Goal: Complete application form: Complete application form

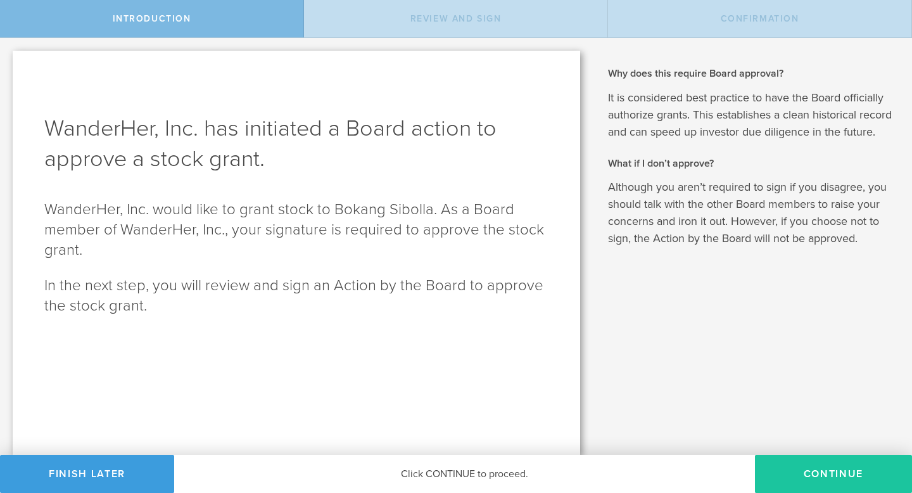
click at [805, 474] on button "Continue" at bounding box center [833, 474] width 157 height 38
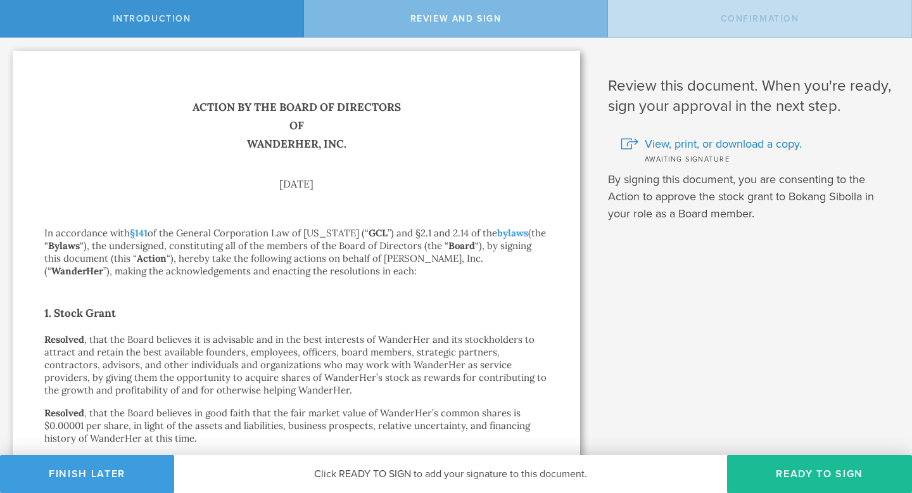
click at [805, 474] on button "Ready to Sign" at bounding box center [819, 474] width 185 height 38
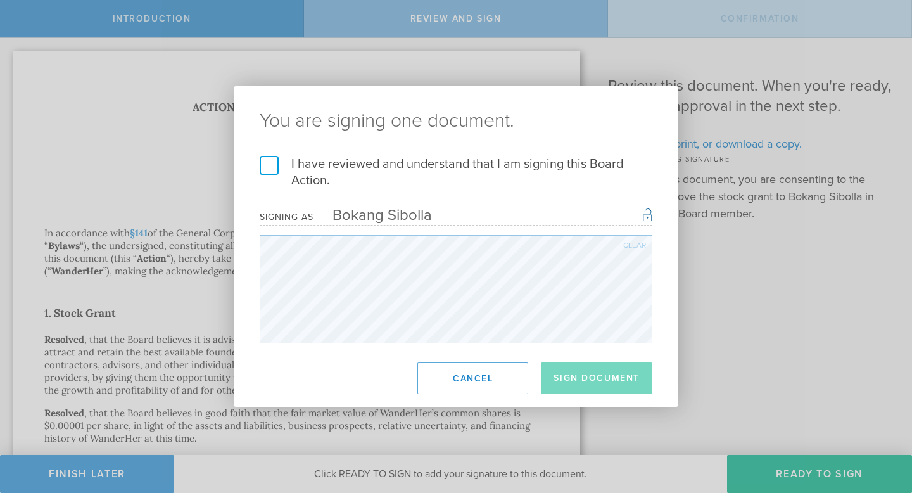
click at [264, 165] on label "I have reviewed and understand that I am signing this Board Action." at bounding box center [456, 172] width 393 height 33
click at [0, 0] on input "I have reviewed and understand that I am signing this Board Action." at bounding box center [0, 0] width 0 height 0
click at [595, 378] on button "Sign Document" at bounding box center [597, 378] width 112 height 32
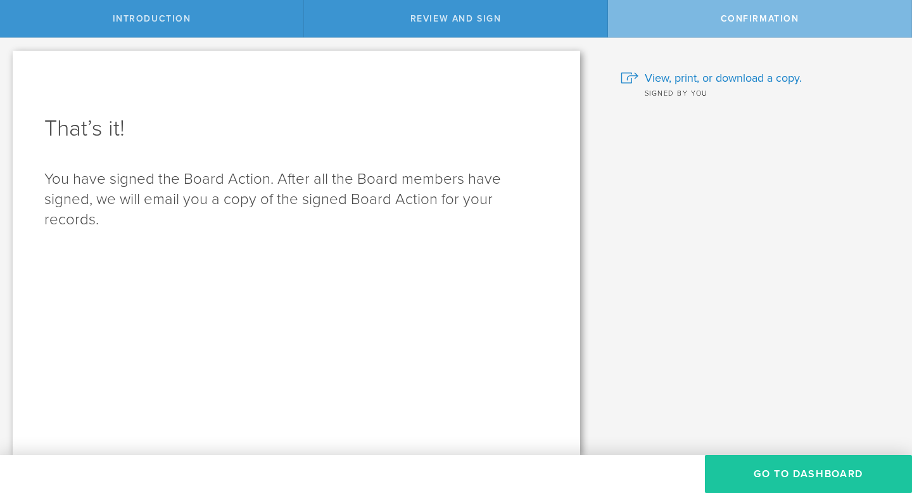
click at [781, 484] on button "Go to Dashboard" at bounding box center [808, 474] width 207 height 38
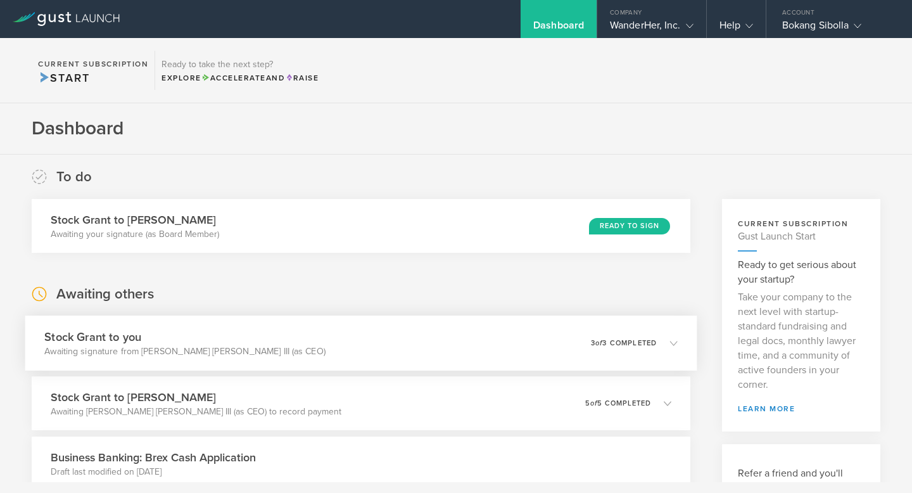
click at [367, 354] on div "Stock Grant to you Awaiting signature from [PERSON_NAME] [PERSON_NAME] III (as …" at bounding box center [361, 342] width 672 height 55
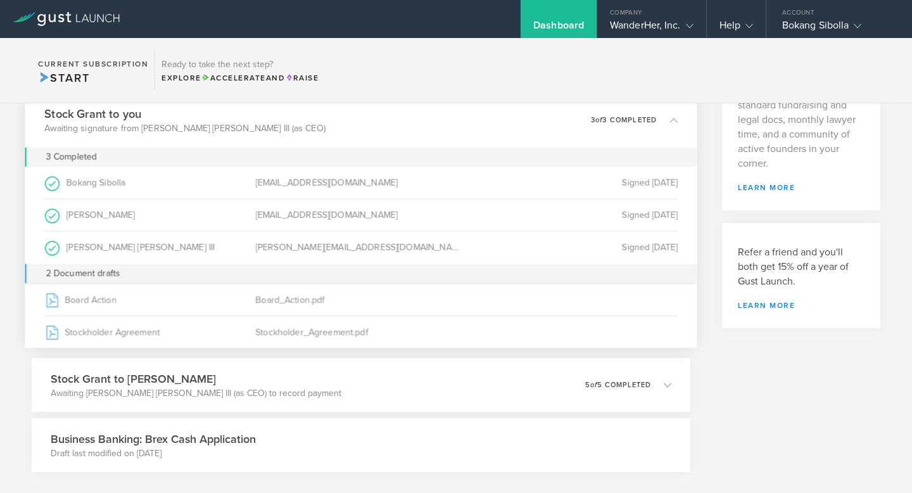
scroll to position [223, 0]
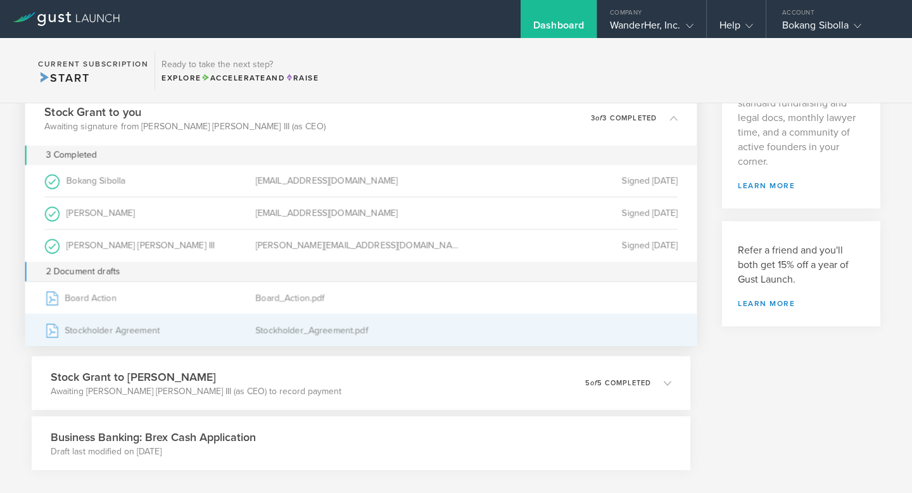
click at [354, 327] on div "Stockholder_Agreement.pdf" at bounding box center [360, 330] width 211 height 32
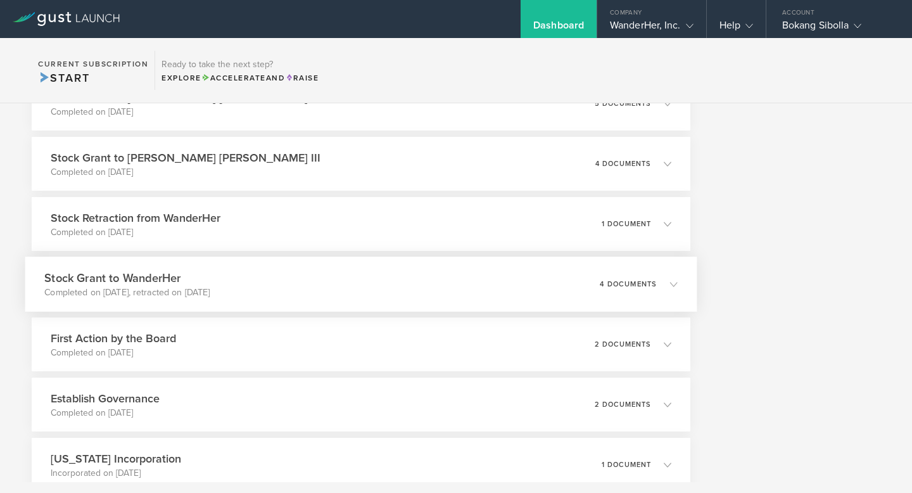
click at [275, 288] on div "Stock Grant to WanderHer Completed on [DATE], retracted on [DATE] 4 documents" at bounding box center [361, 284] width 672 height 55
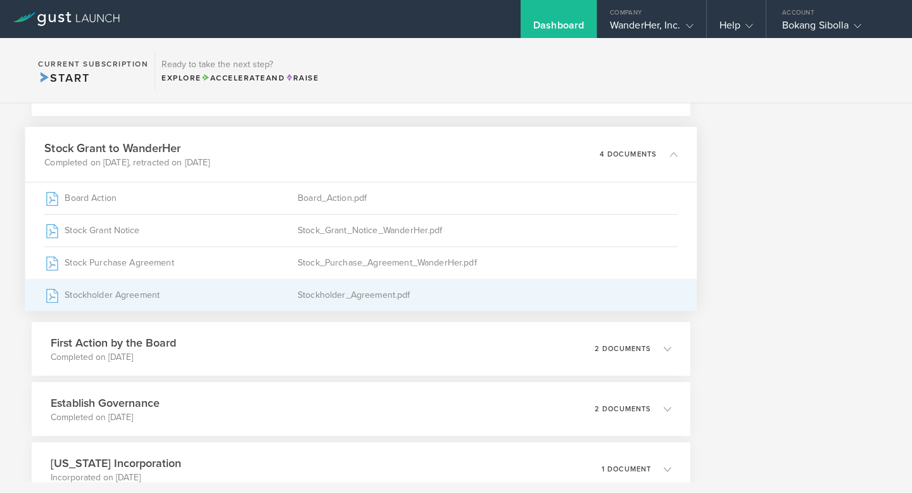
scroll to position [794, 0]
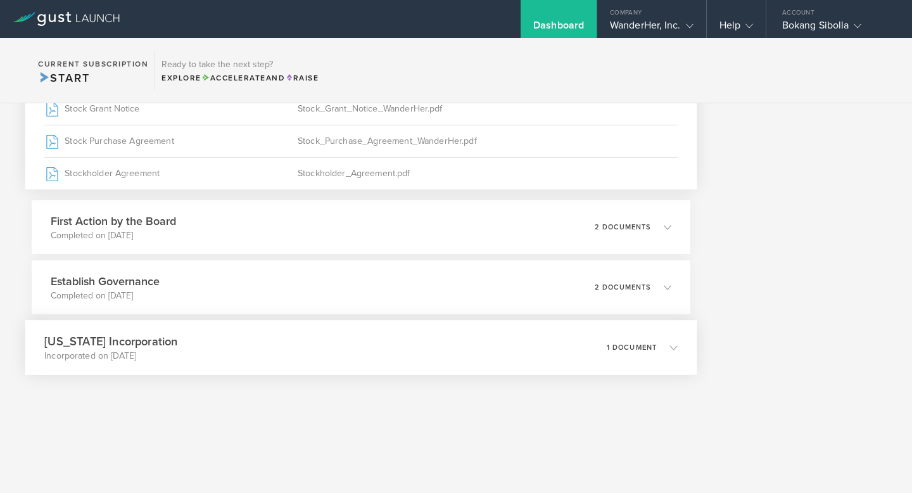
click at [187, 338] on div "Delaware Incorporation Incorporated on Aug 18, 2025 1 document" at bounding box center [361, 347] width 672 height 55
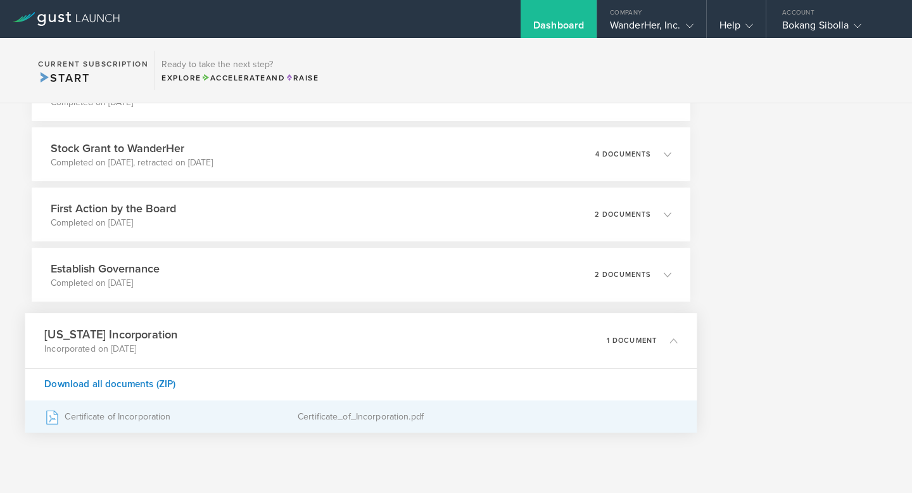
click at [123, 419] on div "Certificate of Incorporation" at bounding box center [170, 417] width 253 height 32
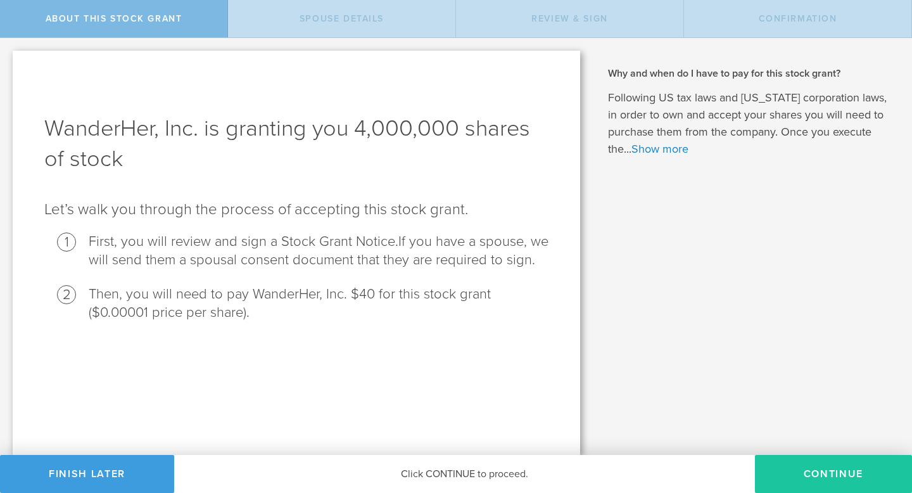
click at [804, 469] on button "CONTINUE" at bounding box center [833, 474] width 157 height 38
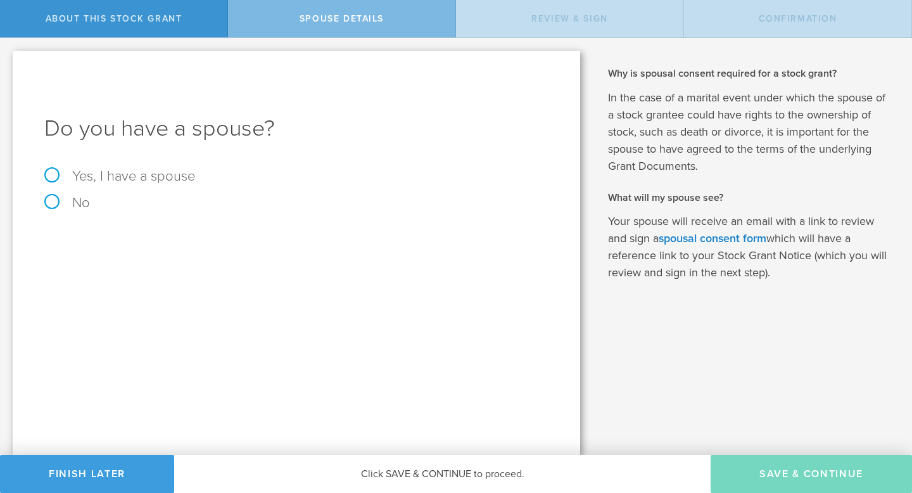
click at [48, 208] on label "No" at bounding box center [296, 203] width 504 height 14
click at [8, 58] on input "No" at bounding box center [4, 48] width 8 height 20
radio input "true"
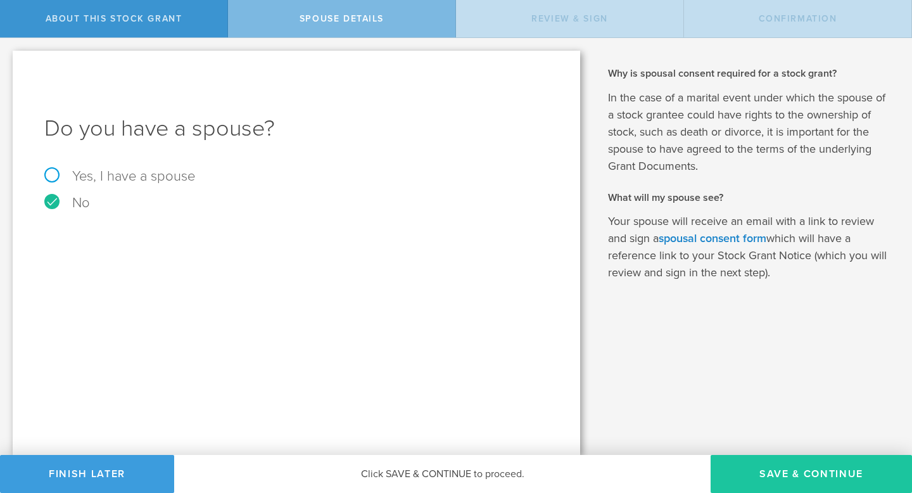
click at [790, 471] on button "Save & Continue" at bounding box center [811, 474] width 201 height 38
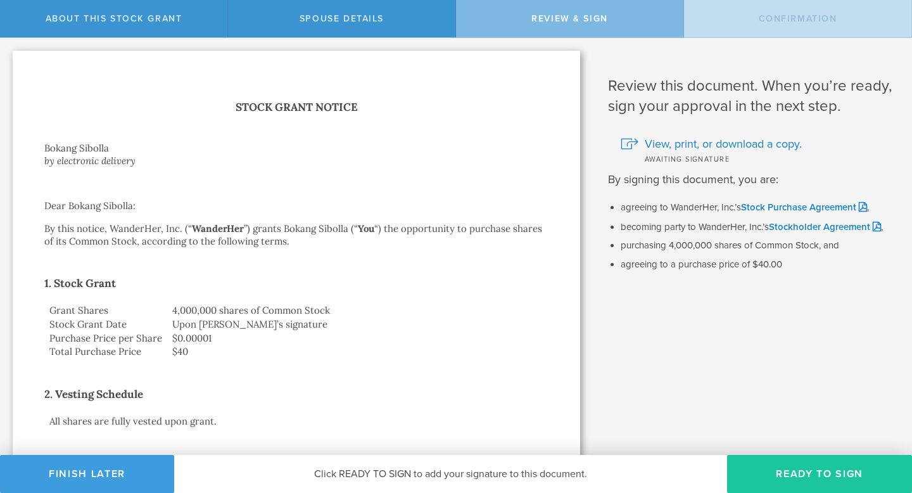
click at [788, 471] on button "Ready to Sign" at bounding box center [819, 474] width 185 height 38
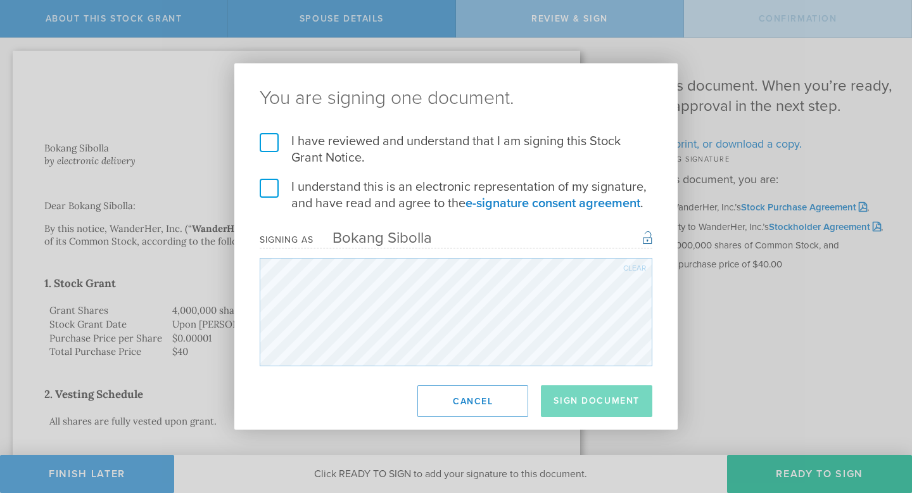
click at [276, 141] on label "I have reviewed and understand that I am signing this Stock Grant Notice." at bounding box center [456, 149] width 393 height 33
click at [0, 0] on input "I have reviewed and understand that I am signing this Stock Grant Notice." at bounding box center [0, 0] width 0 height 0
click at [273, 190] on label "I understand this is an electronic representation of my signature, and have rea…" at bounding box center [456, 195] width 393 height 33
click at [0, 0] on input "I understand this is an electronic representation of my signature, and have rea…" at bounding box center [0, 0] width 0 height 0
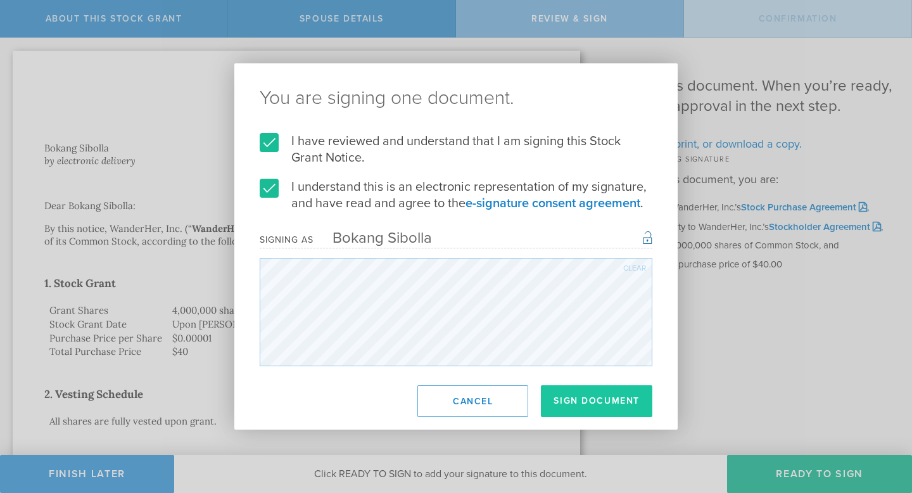
click at [598, 405] on button "Sign Document" at bounding box center [597, 401] width 112 height 32
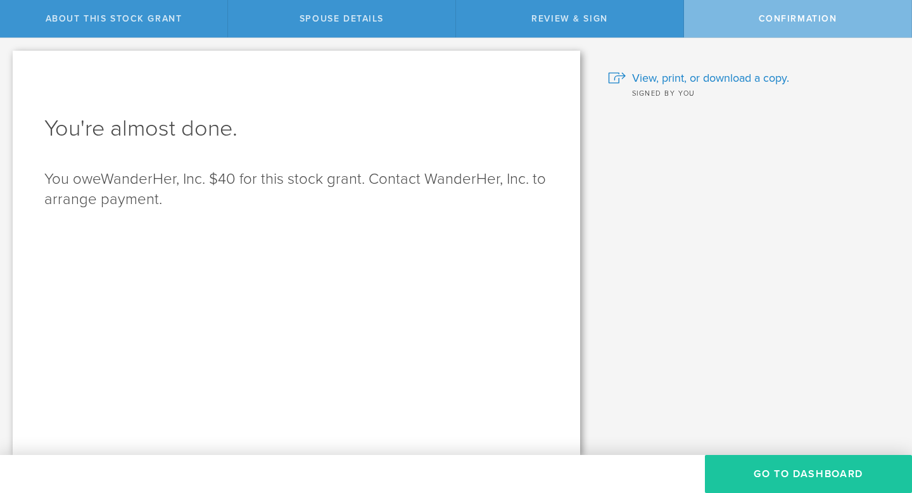
click at [765, 468] on button "Go to Dashboard" at bounding box center [808, 474] width 207 height 38
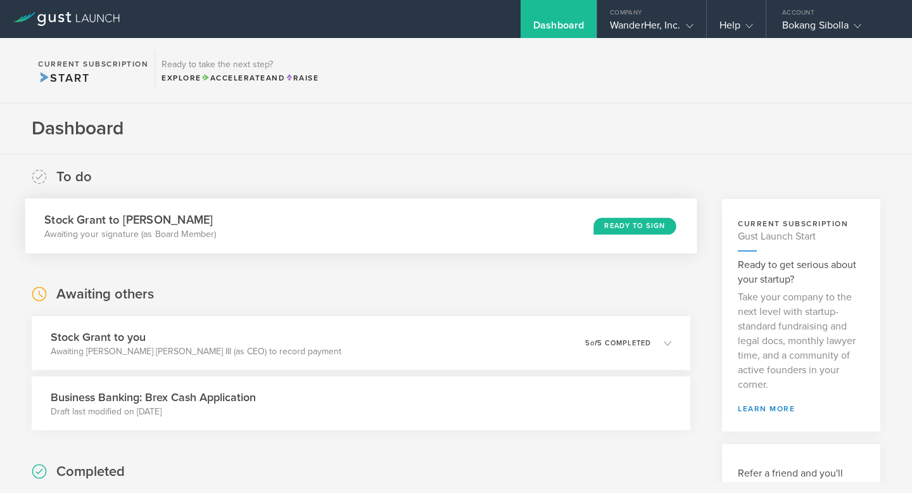
click at [419, 234] on div "Stock Grant to Sergio Ruiz Moral Awaiting your signature (as Board Member) Read…" at bounding box center [361, 225] width 672 height 55
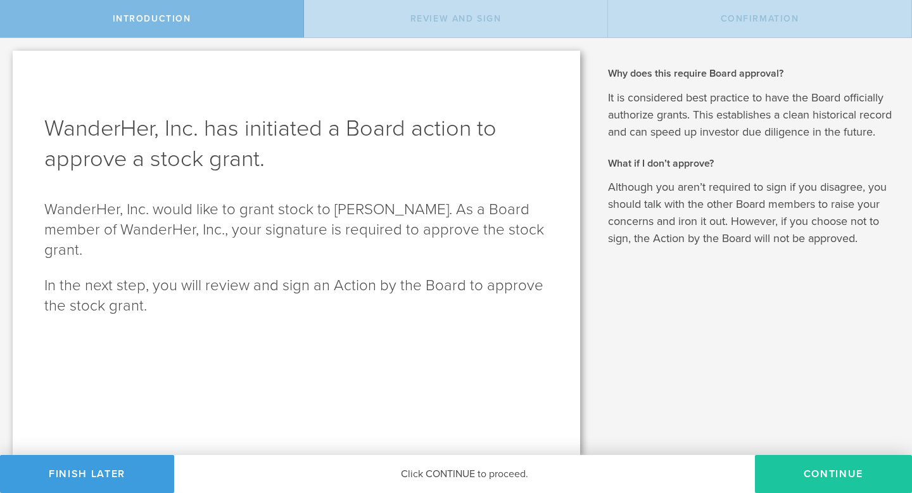
click at [822, 487] on button "Continue" at bounding box center [833, 474] width 157 height 38
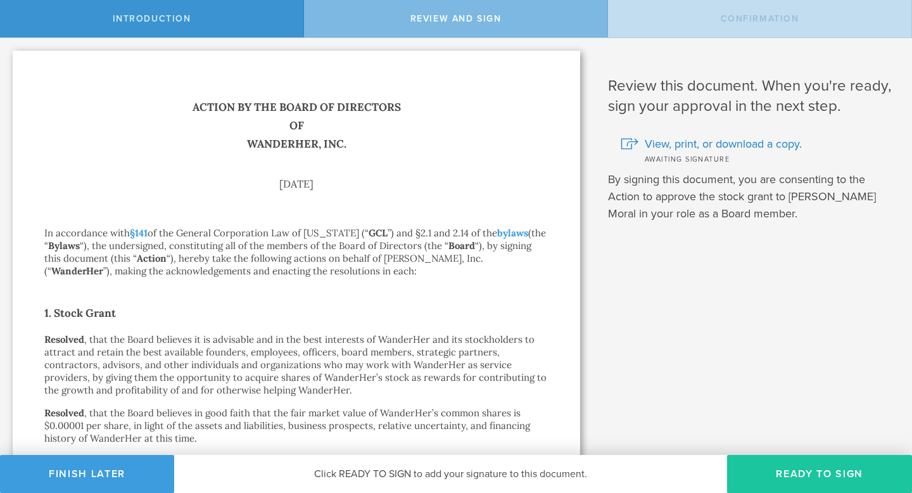
click at [784, 489] on button "Ready to Sign" at bounding box center [819, 474] width 185 height 38
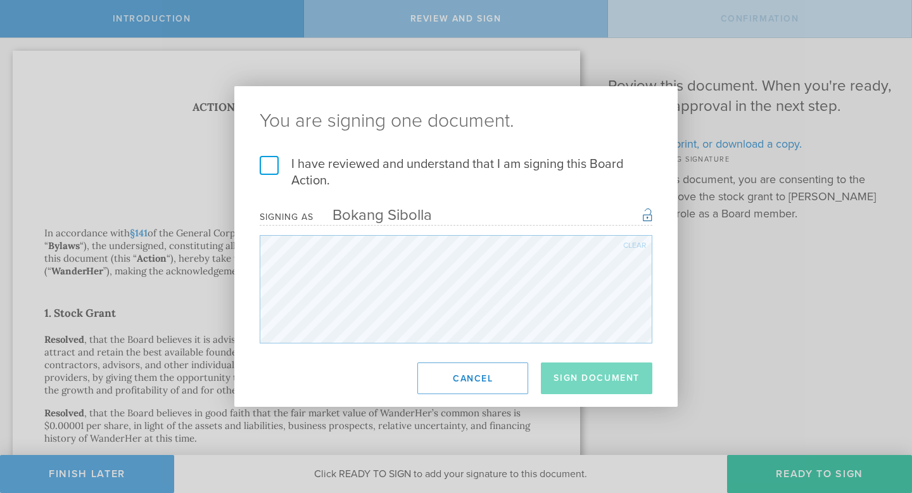
click at [269, 163] on label "I have reviewed and understand that I am signing this Board Action." at bounding box center [456, 172] width 393 height 33
click at [0, 0] on input "I have reviewed and understand that I am signing this Board Action." at bounding box center [0, 0] width 0 height 0
click at [584, 378] on button "Sign Document" at bounding box center [597, 378] width 112 height 32
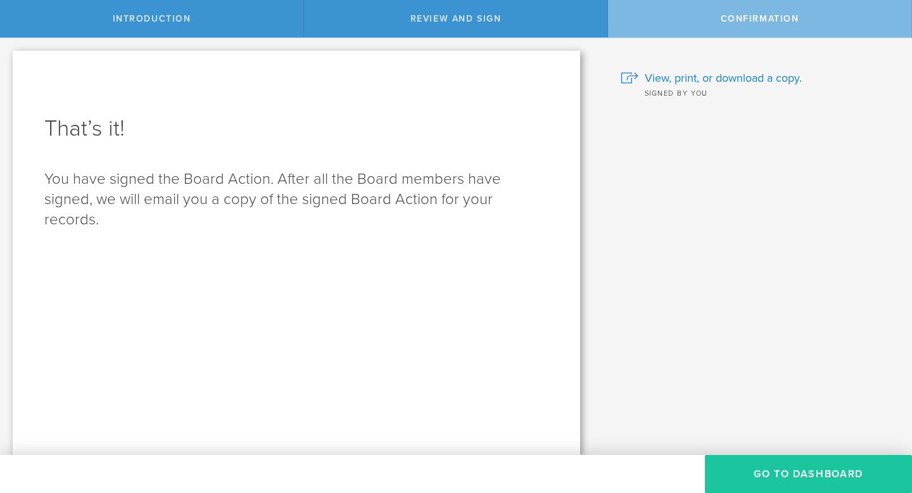
click at [753, 459] on button "Go to Dashboard" at bounding box center [808, 474] width 207 height 38
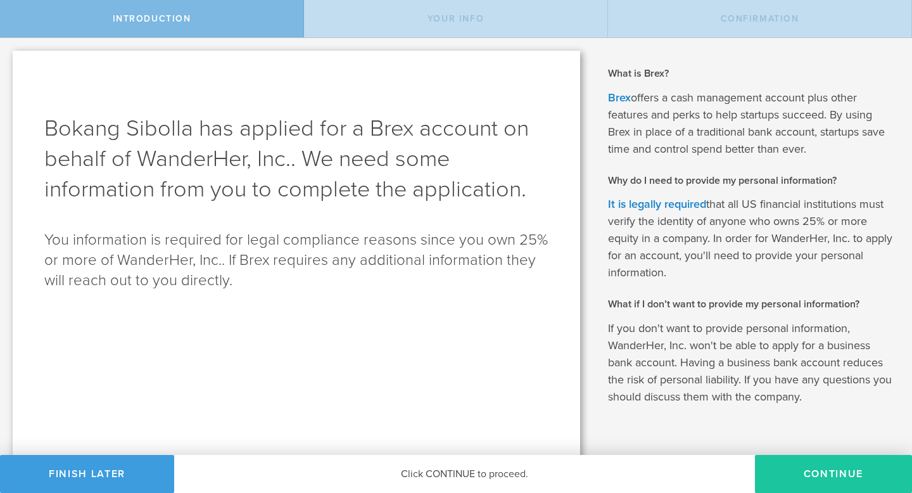
click at [794, 471] on button "Continue" at bounding box center [833, 474] width 157 height 38
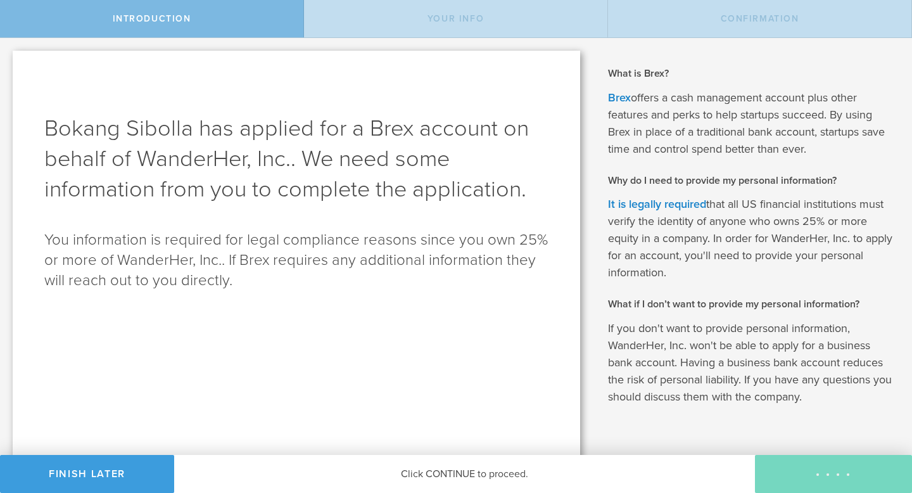
type input "Bokang Sibolla"
select select "string:SSN"
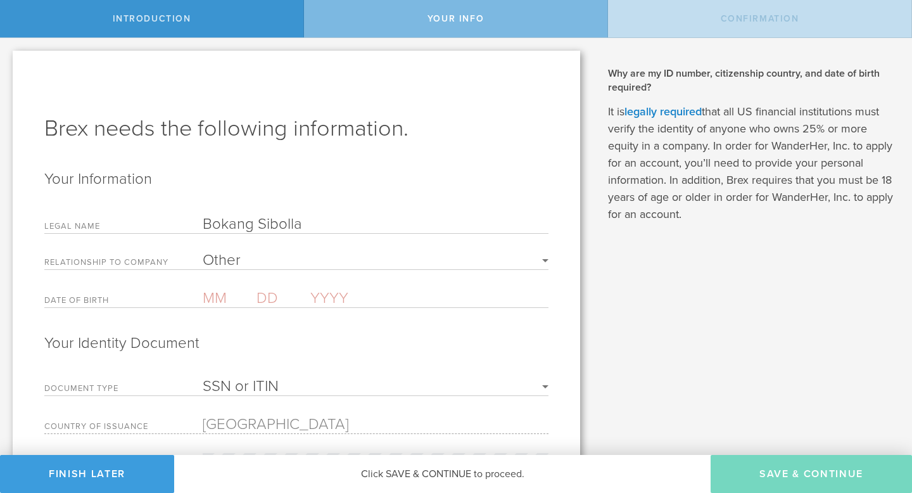
click at [341, 262] on select "Required Founder Executive Senior Leadership Other" at bounding box center [376, 260] width 346 height 15
select select "string:FOUNDER"
click at [203, 253] on select "Required Founder Executive Senior Leadership Other" at bounding box center [376, 260] width 346 height 15
click at [217, 294] on input "text" at bounding box center [230, 298] width 54 height 18
type input "05"
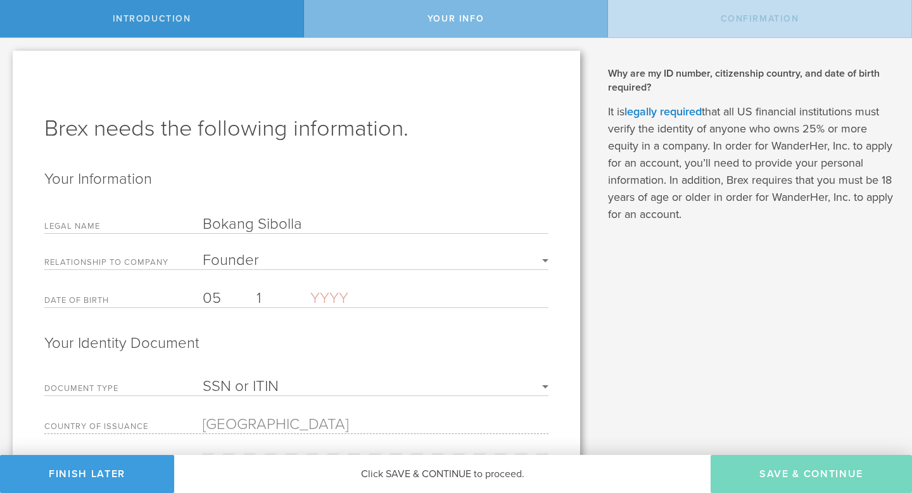
type input "16"
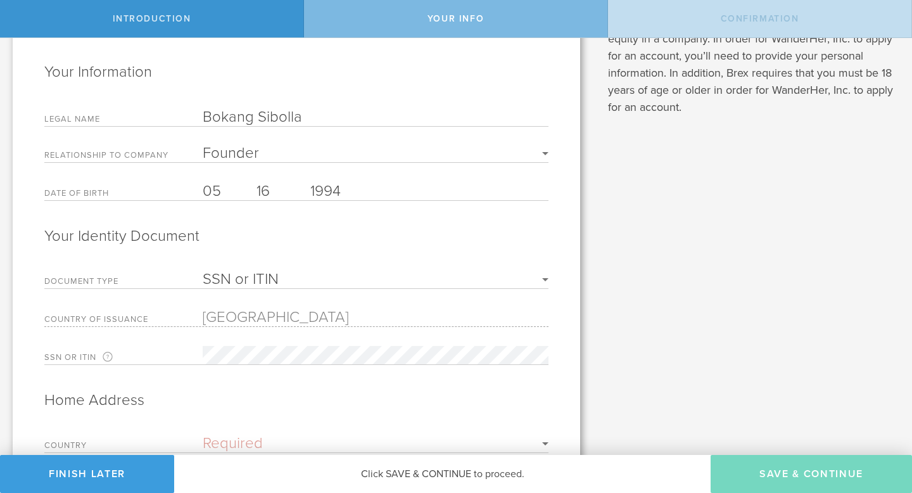
scroll to position [129, 0]
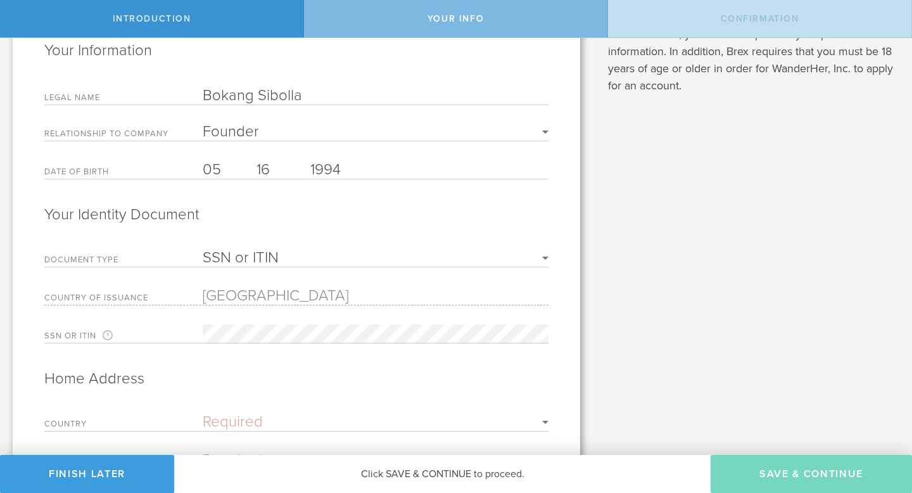
type input "1994"
click at [265, 255] on select "SSN or ITIN Passport" at bounding box center [376, 257] width 346 height 15
select select "string:PASSPORT"
click at [203, 250] on select "SSN or ITIN Passport" at bounding box center [376, 257] width 346 height 15
click at [252, 296] on select "[GEOGRAPHIC_DATA] [GEOGRAPHIC_DATA] [GEOGRAPHIC_DATA] [GEOGRAPHIC_DATA] [US_STA…" at bounding box center [376, 293] width 346 height 15
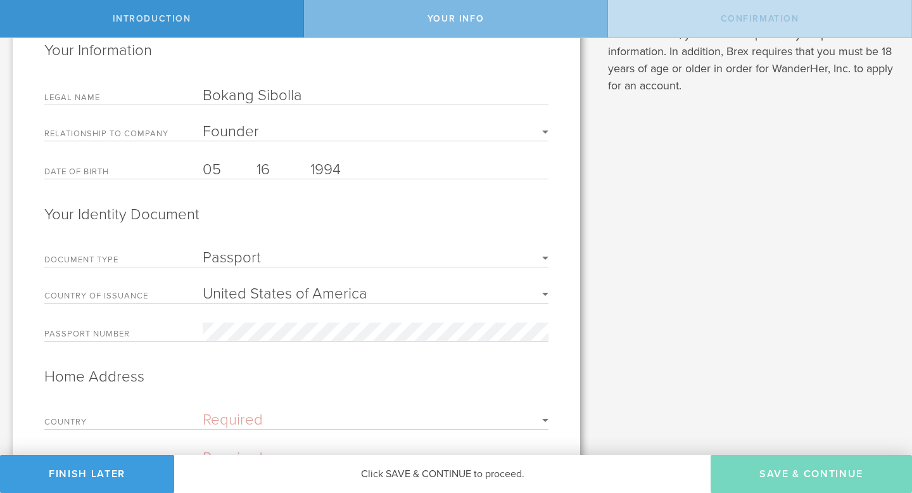
select select "string:ZA"
click at [203, 286] on select "[GEOGRAPHIC_DATA] [GEOGRAPHIC_DATA] [GEOGRAPHIC_DATA] [GEOGRAPHIC_DATA] [US_STA…" at bounding box center [376, 293] width 346 height 15
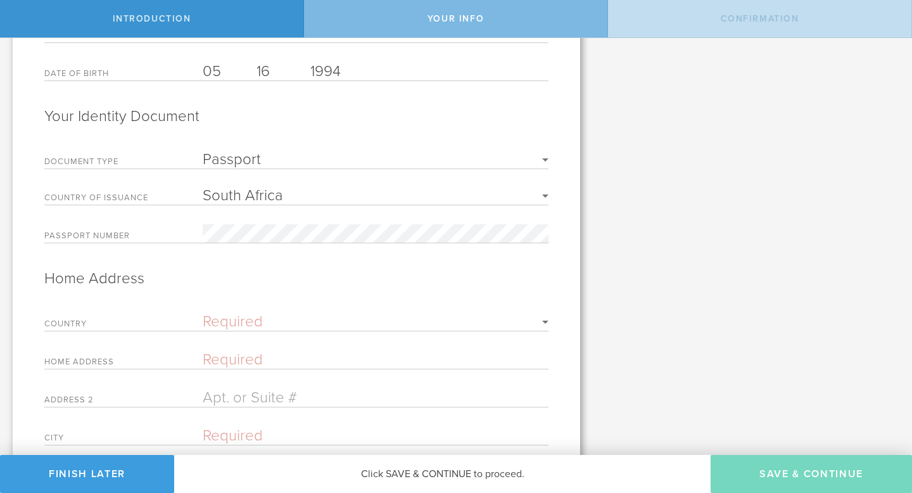
click at [258, 321] on select "Required [GEOGRAPHIC_DATA] [GEOGRAPHIC_DATA] [GEOGRAPHIC_DATA] [GEOGRAPHIC_DATA…" at bounding box center [376, 321] width 346 height 15
select select "string:ZA"
click at [203, 314] on select "Required [GEOGRAPHIC_DATA] [GEOGRAPHIC_DATA] [GEOGRAPHIC_DATA] [GEOGRAPHIC_DATA…" at bounding box center [376, 321] width 346 height 15
click at [246, 356] on input "text" at bounding box center [376, 359] width 346 height 18
type input "[STREET_ADDRESS]"
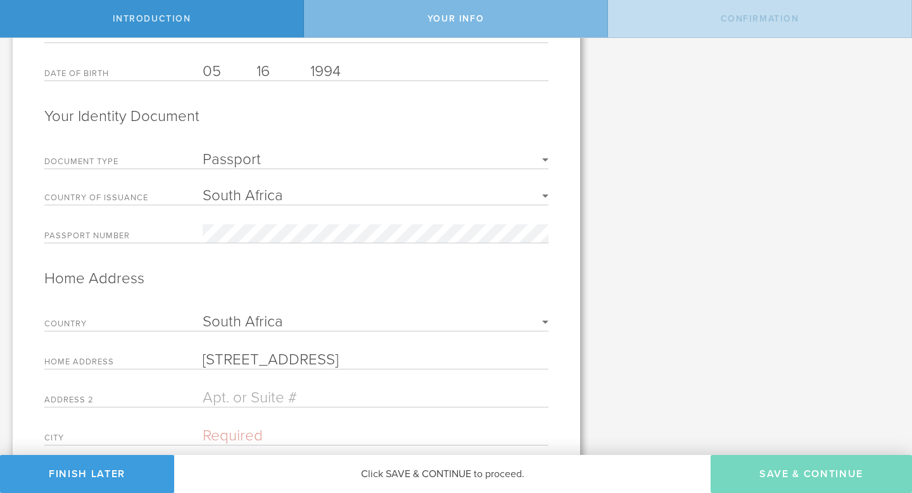
type input "[GEOGRAPHIC_DATA]"
type input "8001"
click at [219, 360] on input "35 Shortmarket Street" at bounding box center [376, 359] width 346 height 18
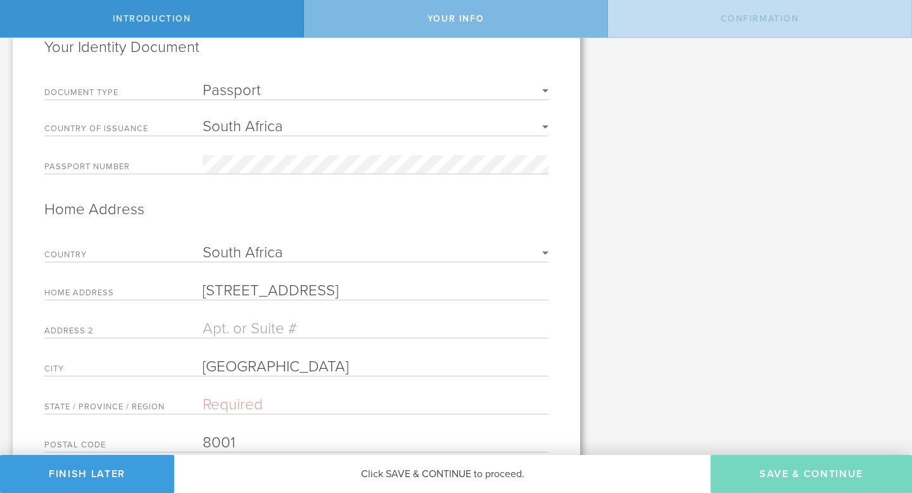
scroll to position [360, 0]
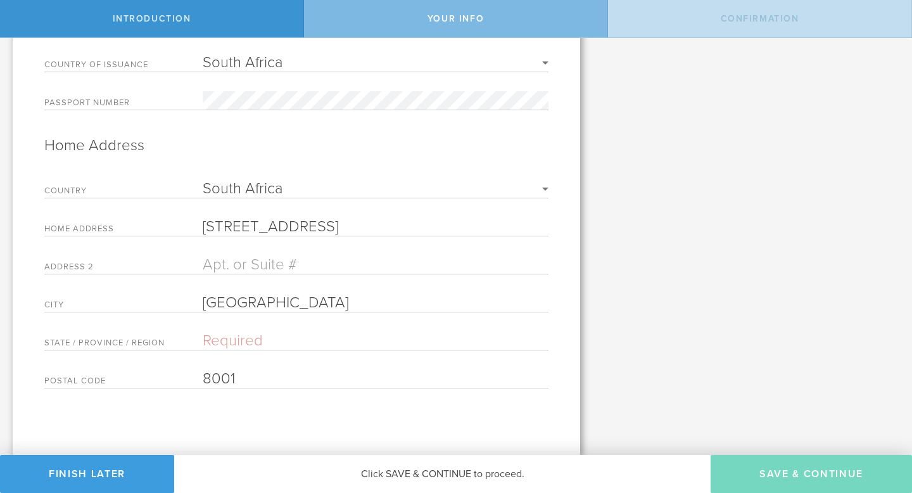
type input "[STREET_ADDRESS]"
click at [281, 345] on input "text" at bounding box center [376, 340] width 346 height 18
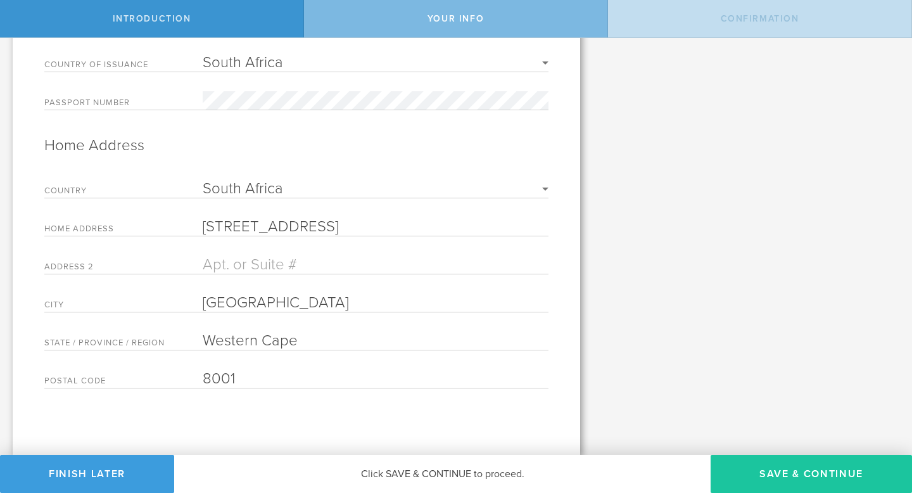
type input "Western Cape"
click at [736, 466] on button "Save & Continue" at bounding box center [811, 474] width 201 height 38
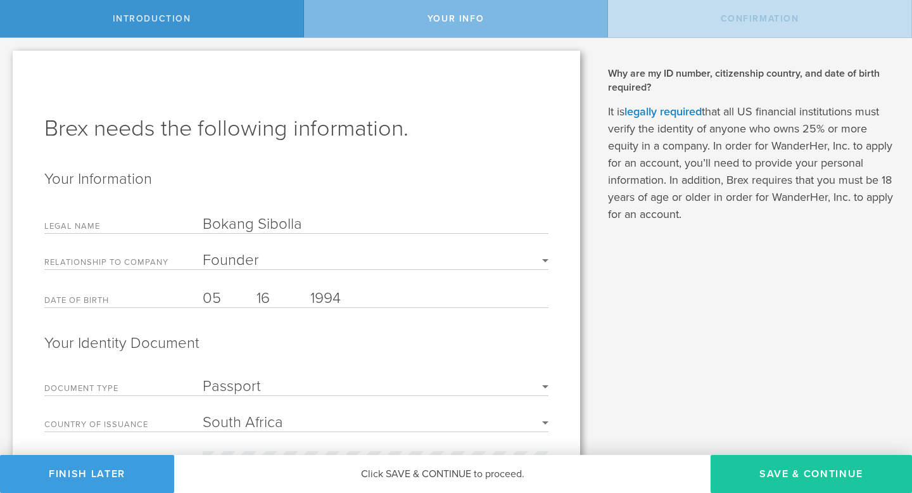
click at [799, 463] on button "Save & Continue" at bounding box center [811, 474] width 201 height 38
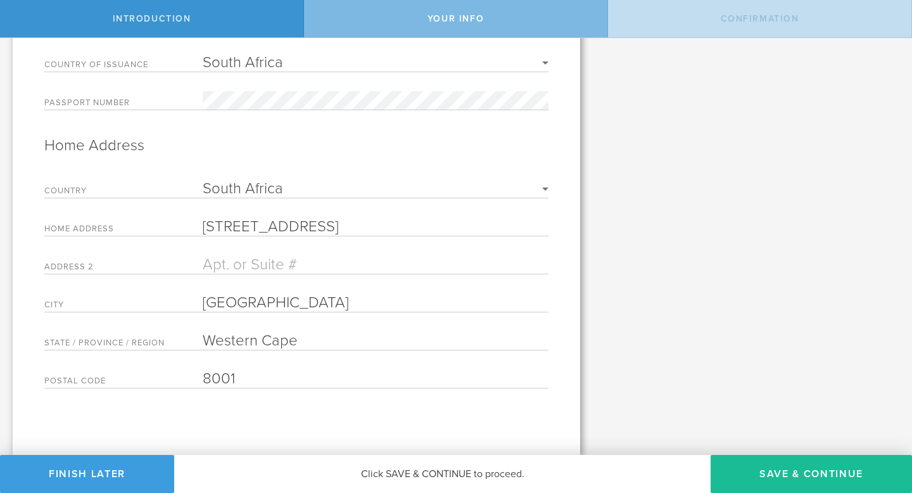
click at [317, 262] on input "text" at bounding box center [376, 264] width 346 height 18
click at [464, 298] on input "[GEOGRAPHIC_DATA]" at bounding box center [376, 302] width 346 height 18
click at [454, 341] on input "Western Cape" at bounding box center [376, 340] width 346 height 18
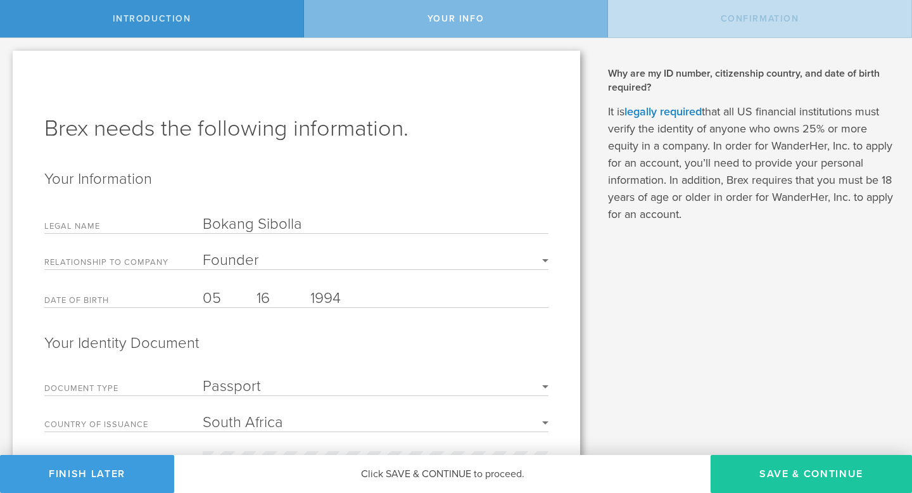
click at [767, 466] on button "Save & Continue" at bounding box center [811, 474] width 201 height 38
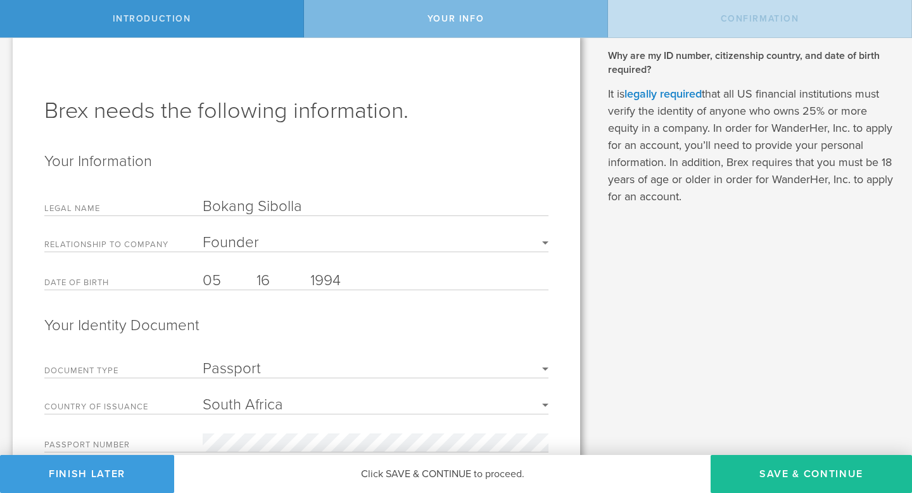
scroll to position [360, 0]
